Goal: Information Seeking & Learning: Learn about a topic

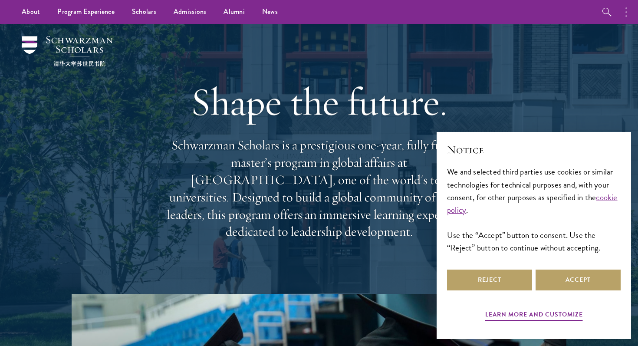
click at [627, 8] on circle "button" at bounding box center [626, 8] width 2 height 2
click at [534, 16] on button "button" at bounding box center [535, 12] width 19 height 24
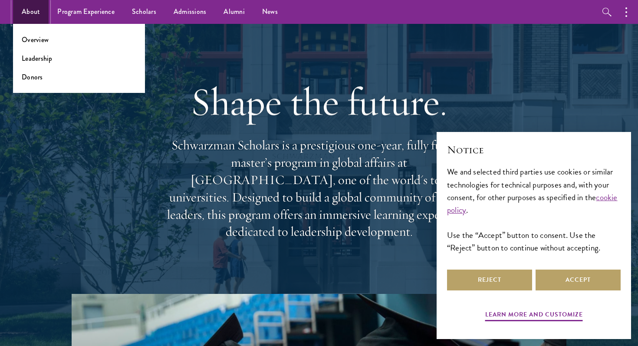
click at [29, 12] on link "About" at bounding box center [31, 12] width 36 height 24
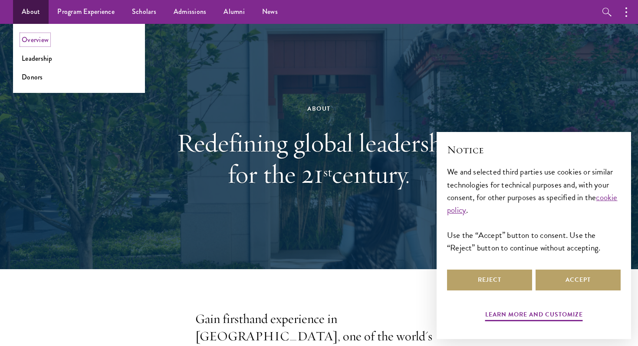
click at [40, 42] on link "Overview" at bounding box center [35, 40] width 27 height 10
click at [36, 3] on link "About" at bounding box center [31, 12] width 36 height 24
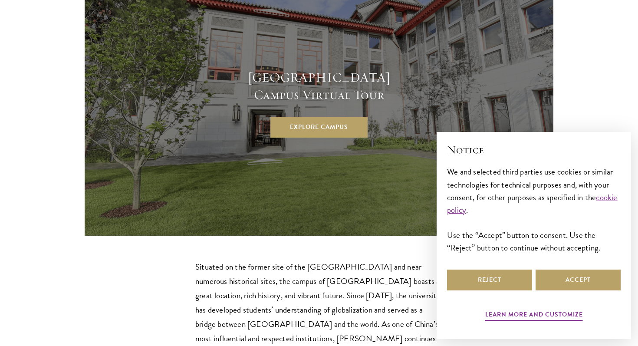
scroll to position [2397, 0]
